Goal: Information Seeking & Learning: Learn about a topic

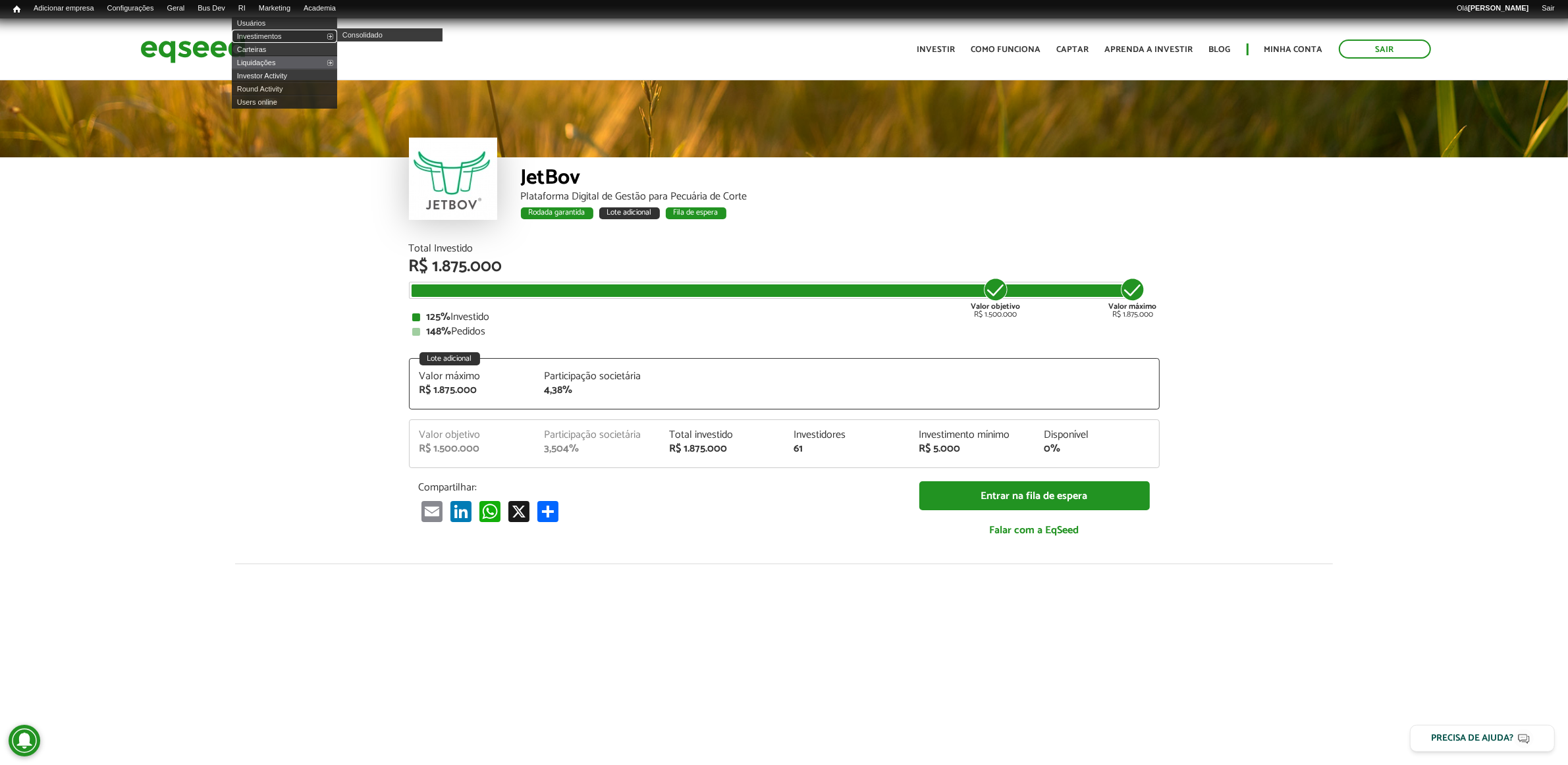
click at [271, 34] on link "Investimentos" at bounding box center [284, 36] width 106 height 13
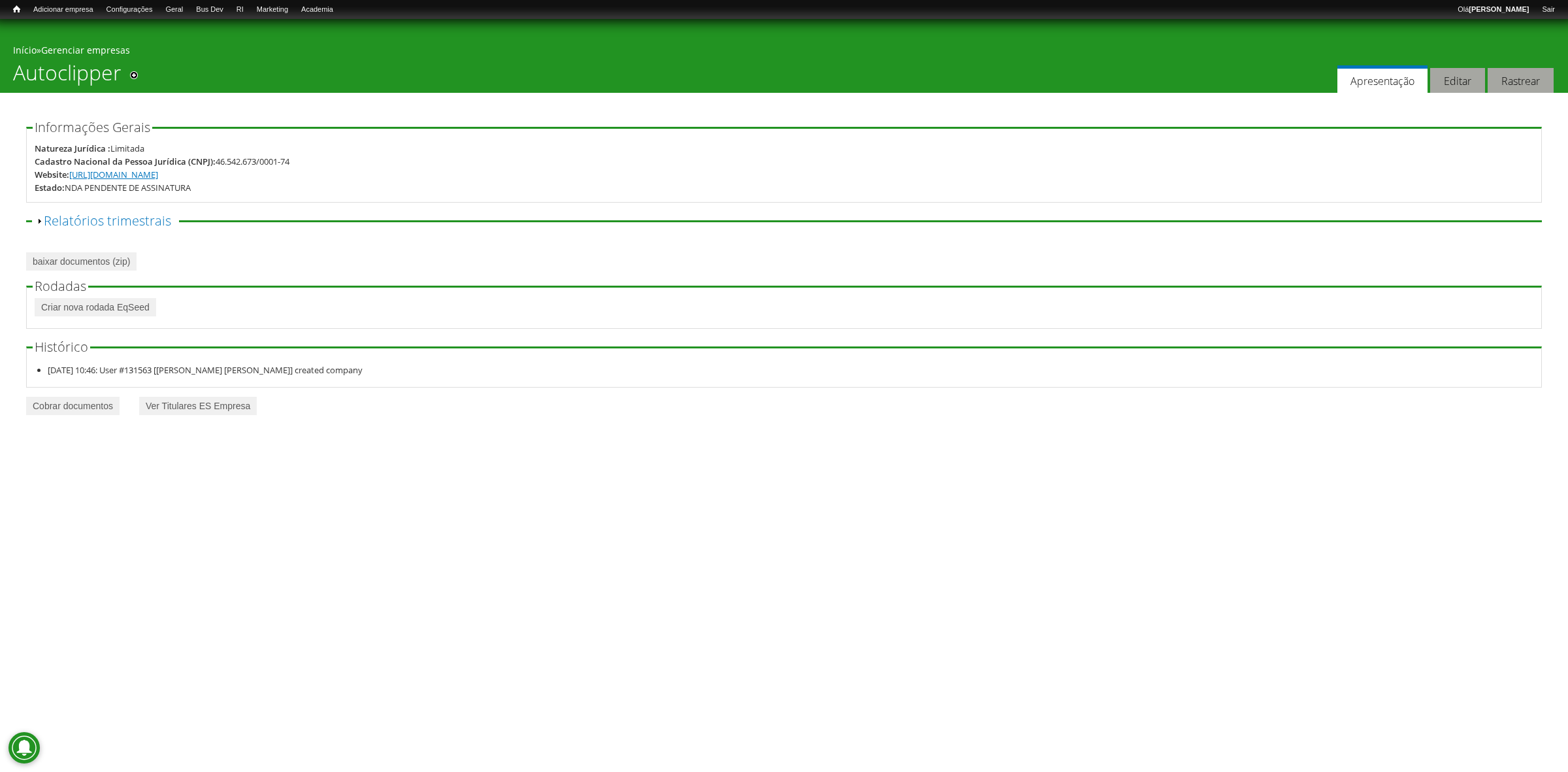
click at [144, 175] on link "[URL][DOMAIN_NAME]" at bounding box center [114, 174] width 89 height 12
